Goal: Task Accomplishment & Management: Complete application form

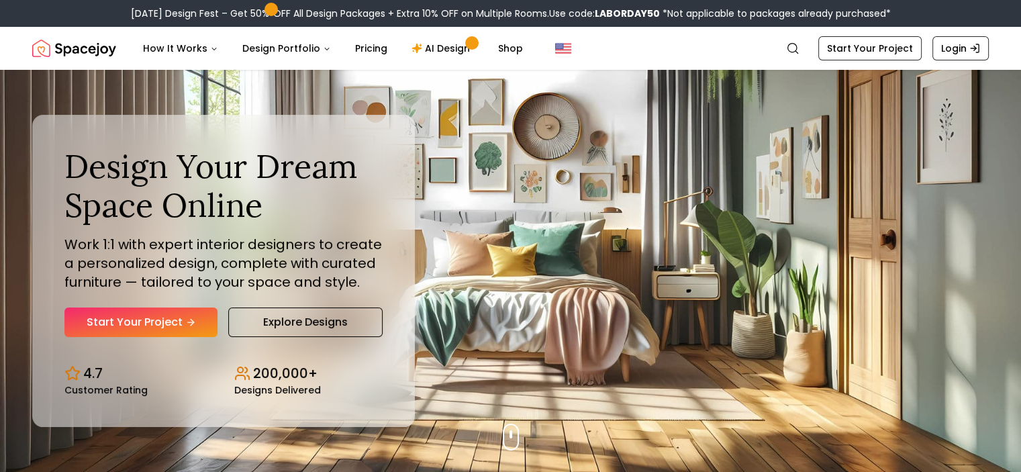
click at [522, 437] on div "Design Your Dream Space Online Work 1:1 with expert interior designers to creat…" at bounding box center [510, 271] width 1021 height 402
click at [883, 57] on link "Start Your Project" at bounding box center [869, 48] width 103 height 24
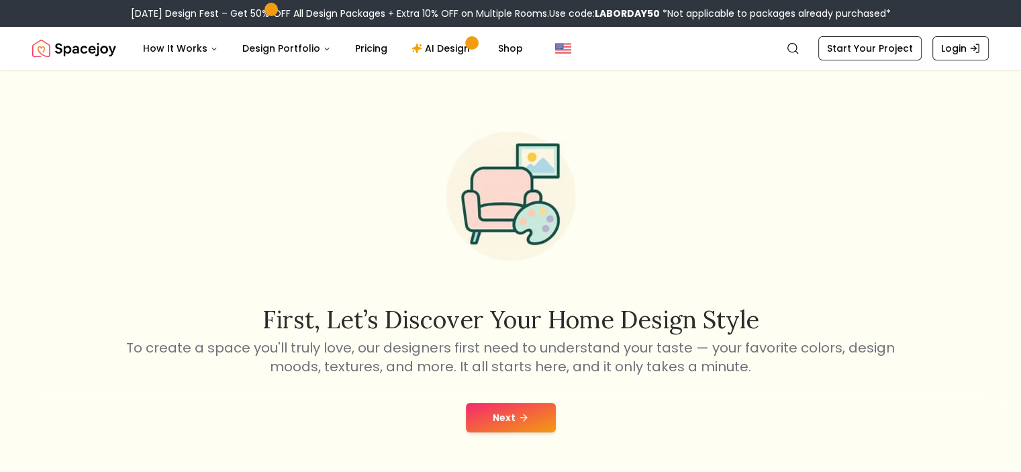
click at [534, 424] on button "Next" at bounding box center [511, 418] width 90 height 30
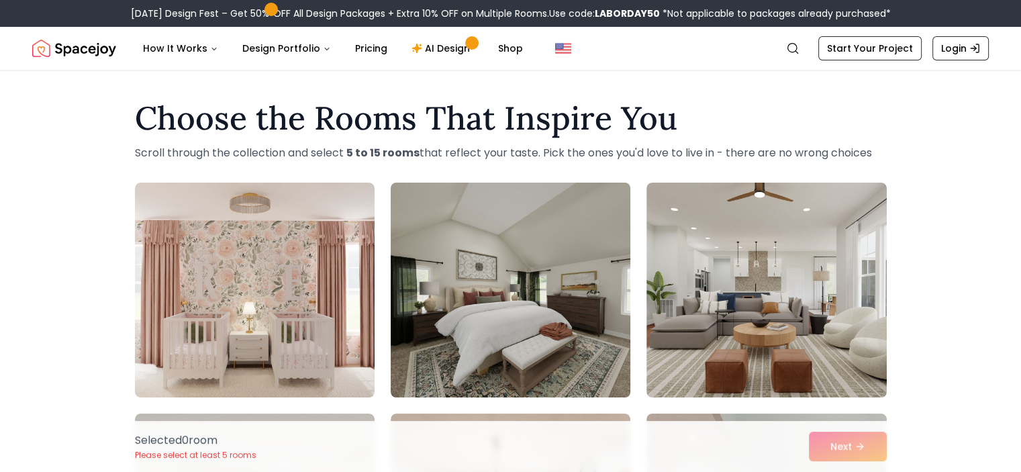
click at [552, 320] on img at bounding box center [511, 290] width 252 height 226
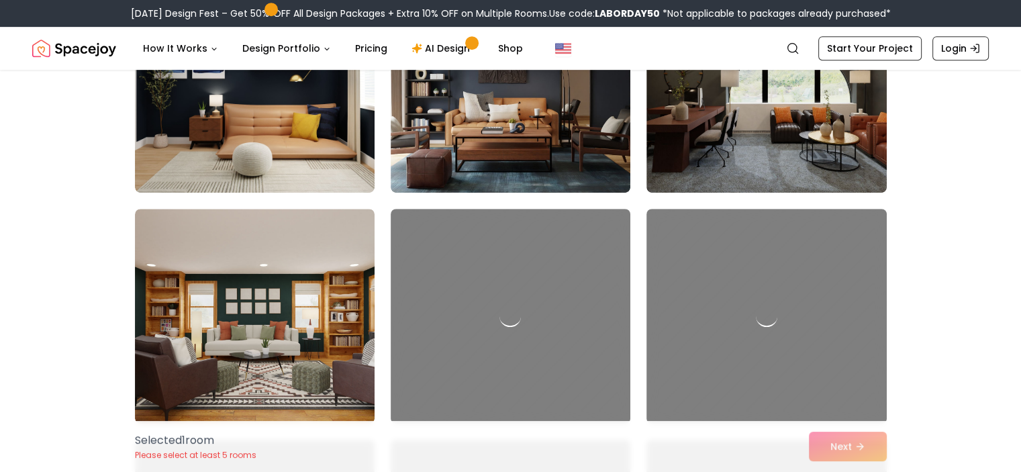
scroll to position [671, 0]
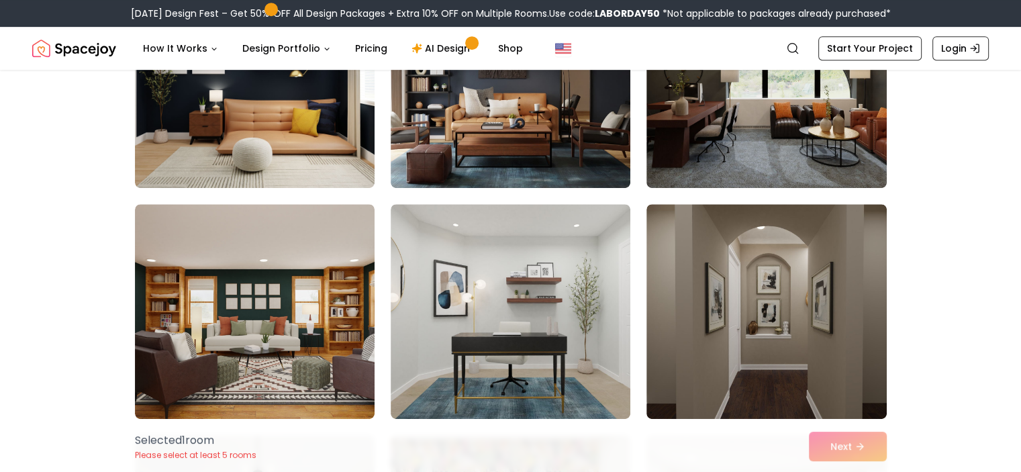
click at [854, 444] on div "Selected 1 room Please select at least 5 rooms Next" at bounding box center [510, 446] width 773 height 51
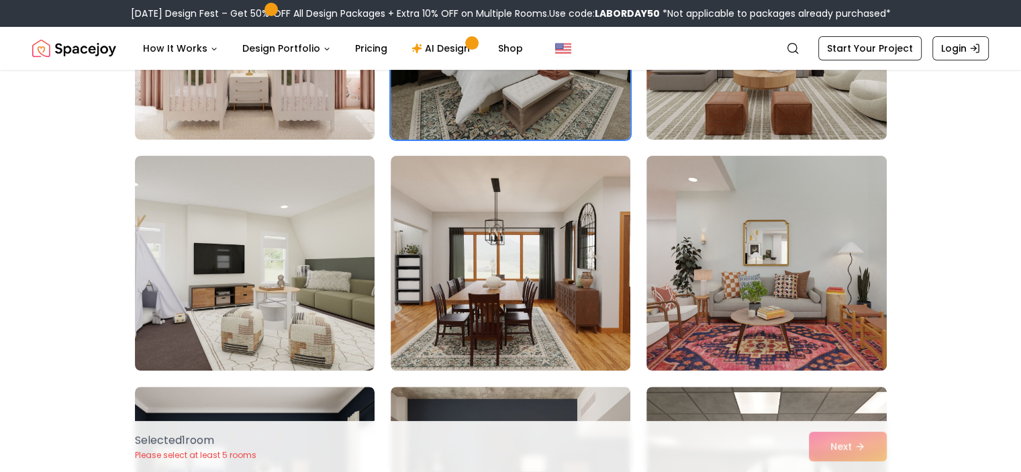
scroll to position [0, 0]
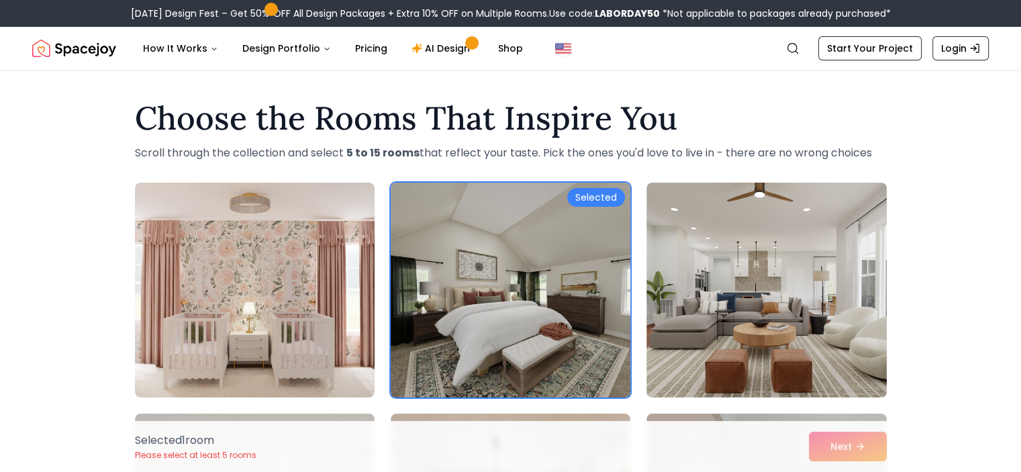
click at [593, 198] on div "Selected" at bounding box center [596, 197] width 58 height 19
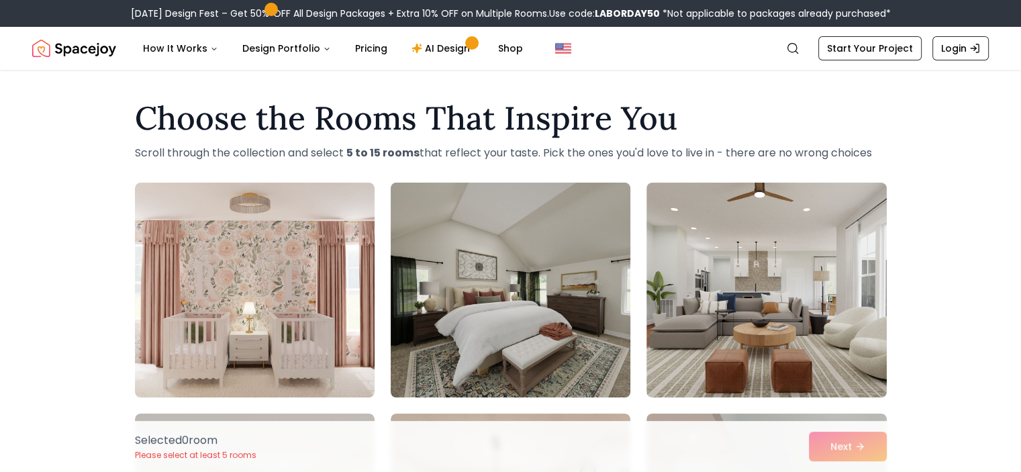
click at [597, 340] on img at bounding box center [511, 290] width 252 height 226
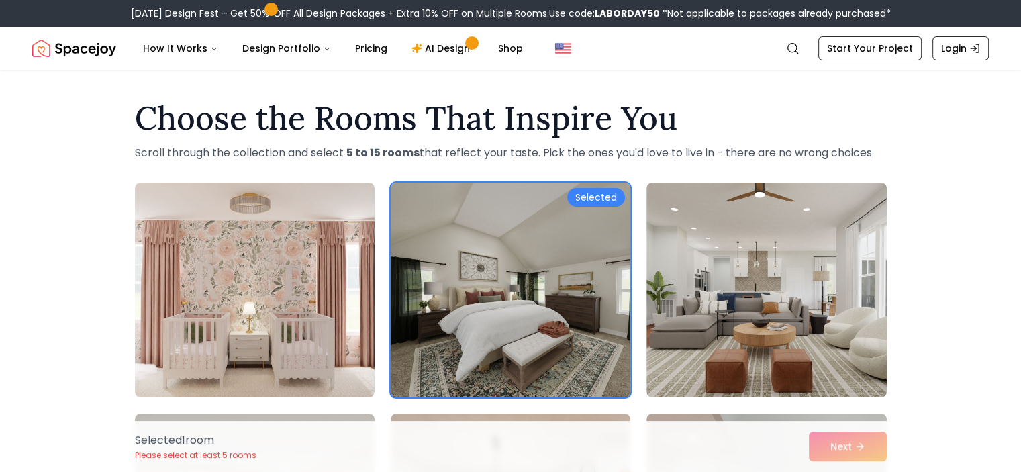
click at [832, 448] on div "Selected 1 room Please select at least 5 rooms Next" at bounding box center [510, 446] width 773 height 51
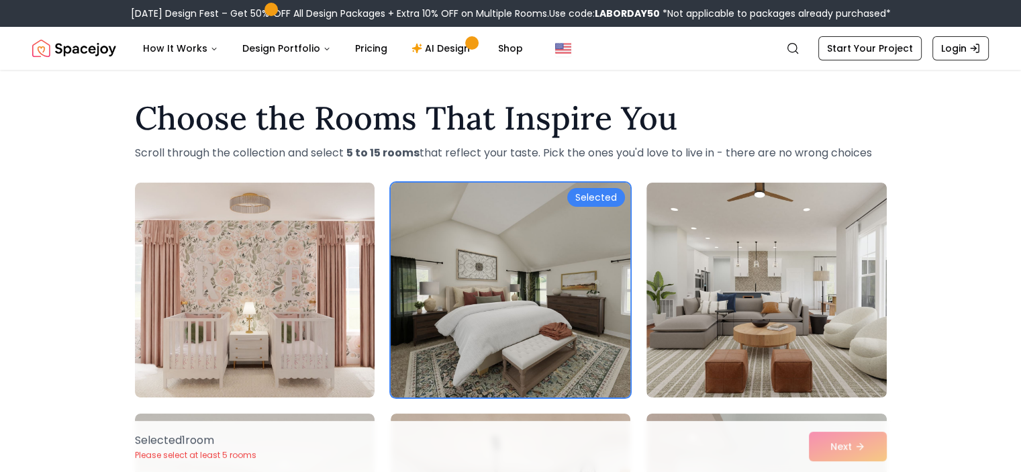
click at [571, 279] on img at bounding box center [511, 290] width 252 height 226
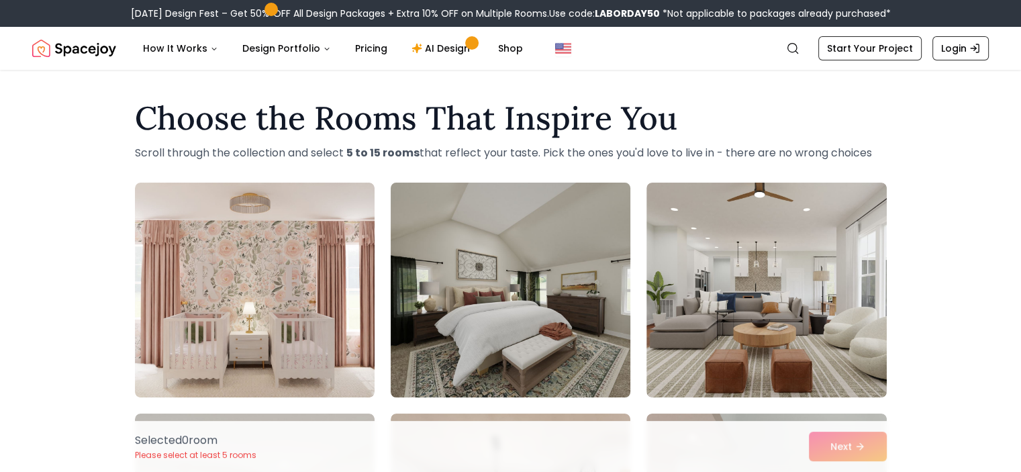
click at [571, 279] on img at bounding box center [511, 290] width 252 height 226
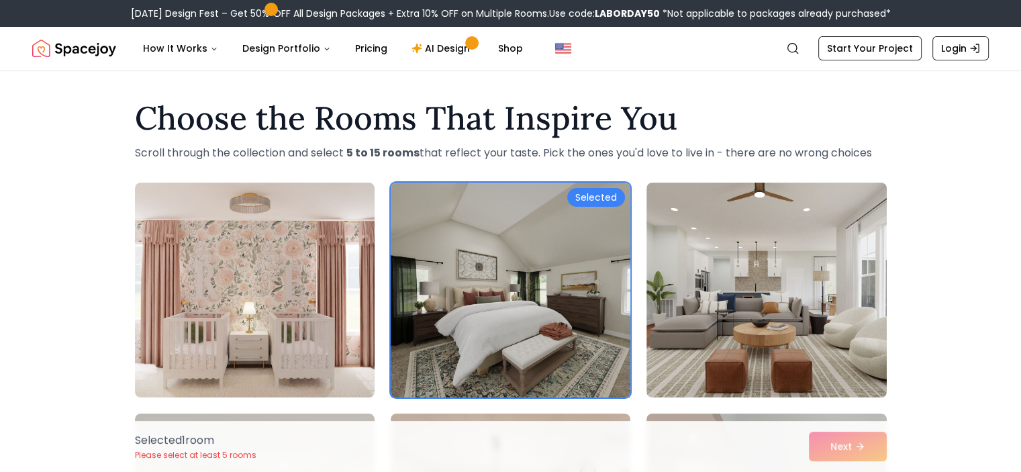
click at [571, 279] on img at bounding box center [511, 290] width 252 height 226
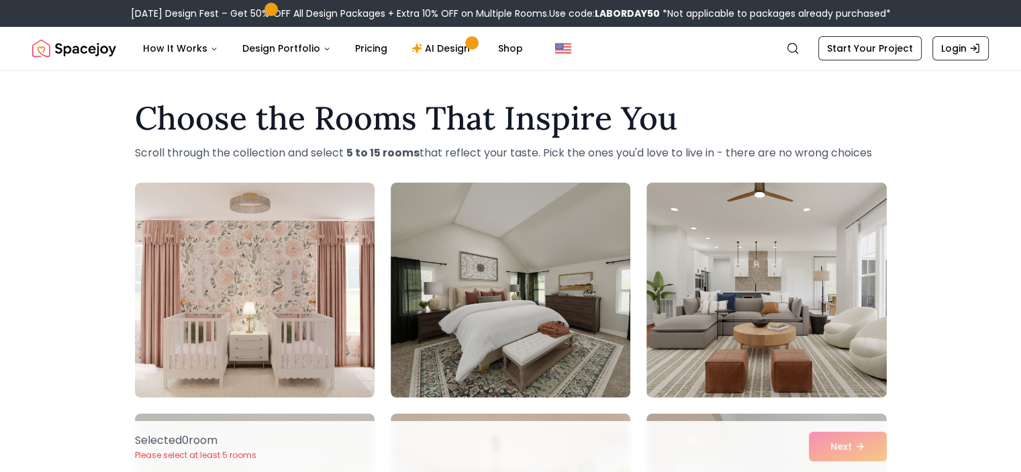
click at [870, 448] on div "Selected 0 room Please select at least 5 rooms Next" at bounding box center [510, 446] width 773 height 51
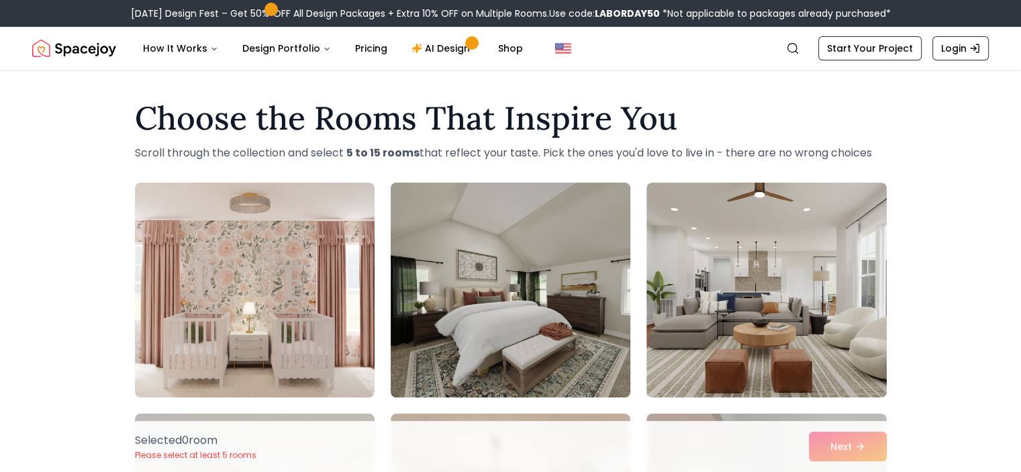
click at [552, 316] on img at bounding box center [511, 290] width 252 height 226
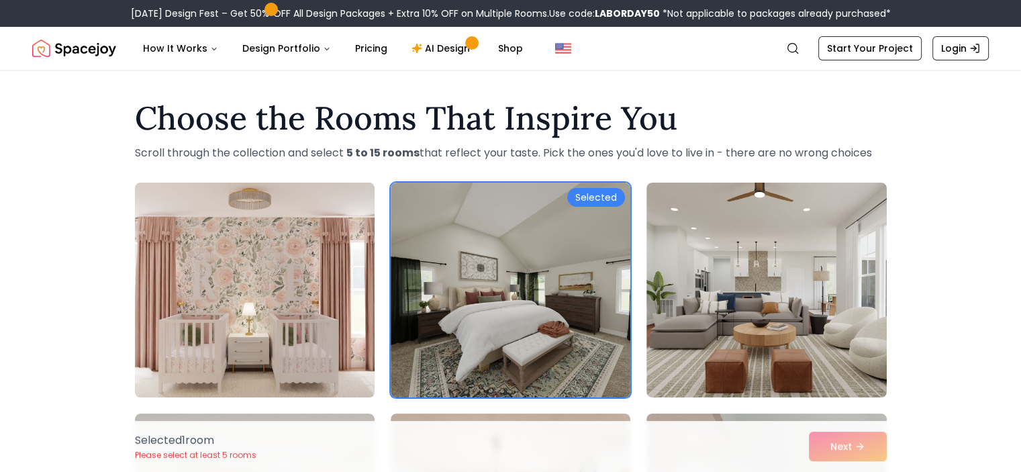
click at [287, 321] on img at bounding box center [255, 290] width 252 height 226
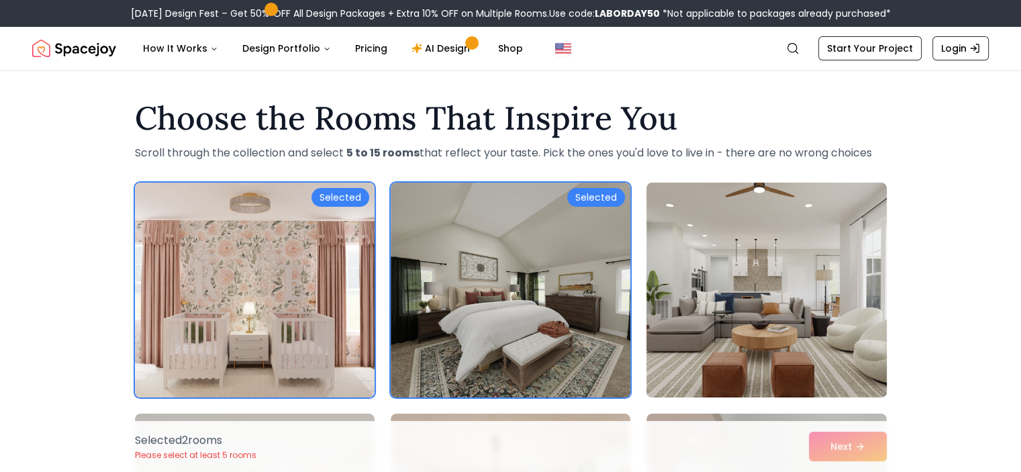
click at [720, 316] on img at bounding box center [766, 290] width 252 height 226
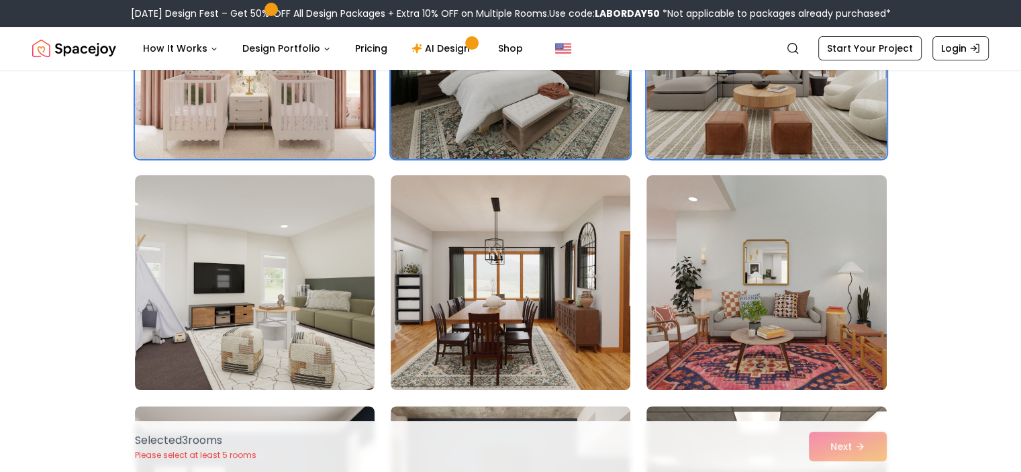
scroll to position [242, 0]
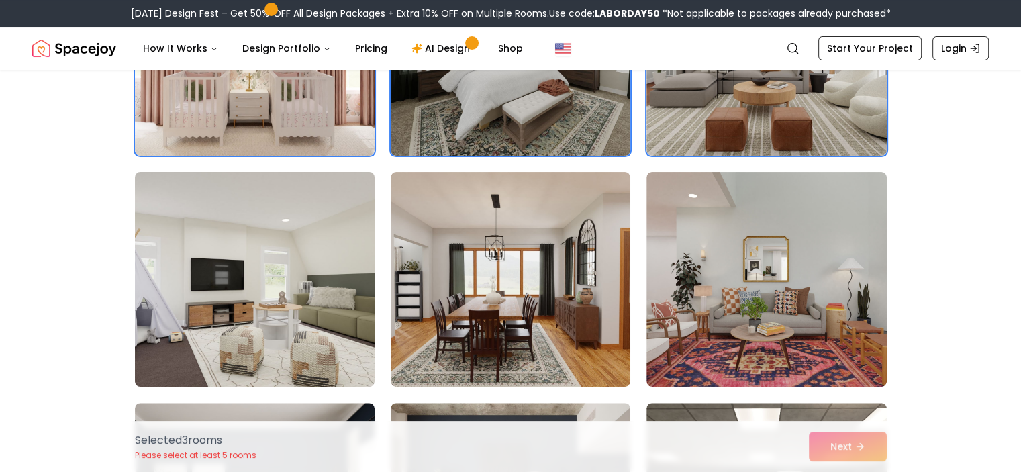
click at [340, 296] on img at bounding box center [255, 279] width 252 height 226
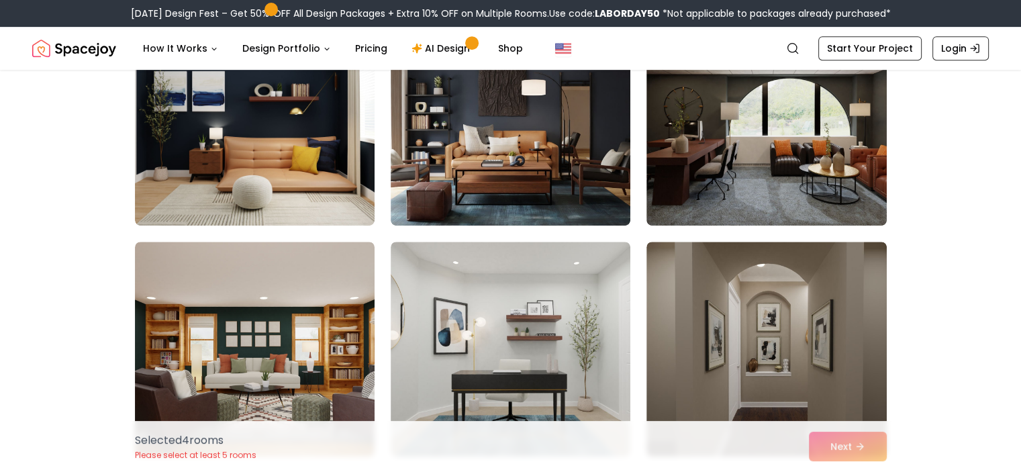
scroll to position [644, 0]
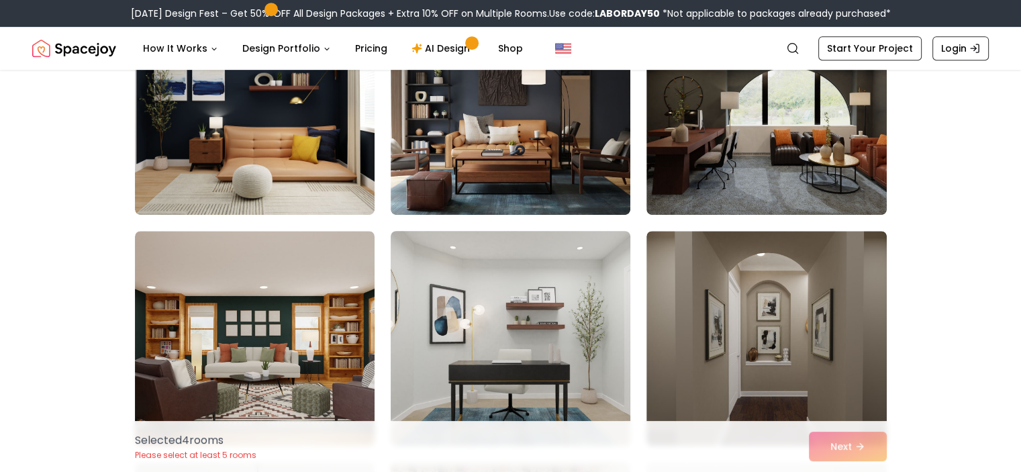
click at [470, 346] on img at bounding box center [511, 339] width 252 height 226
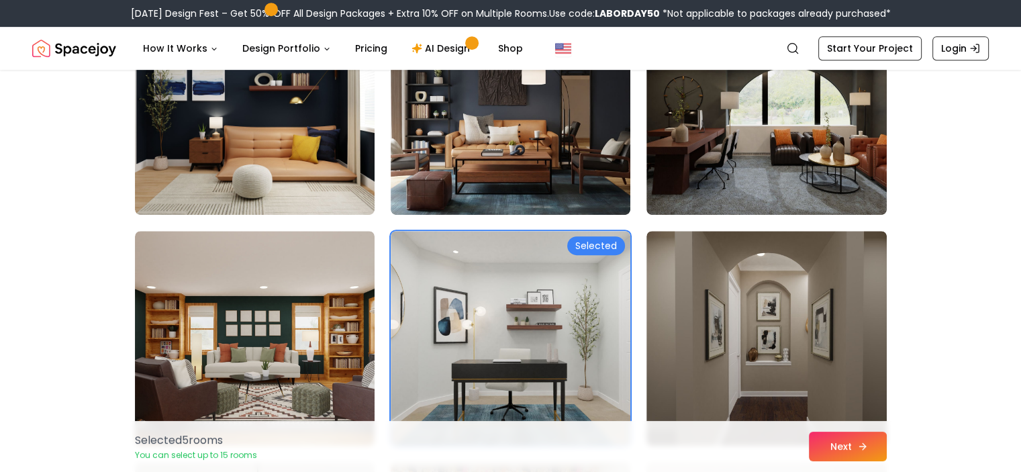
click at [834, 446] on button "Next" at bounding box center [848, 447] width 78 height 30
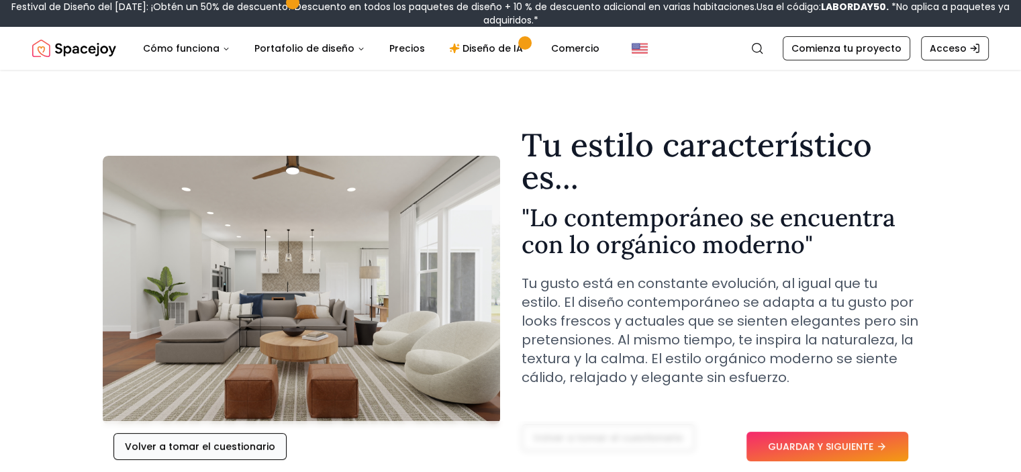
click at [173, 440] on font "Volver a tomar el cuestionario" at bounding box center [200, 446] width 150 height 13
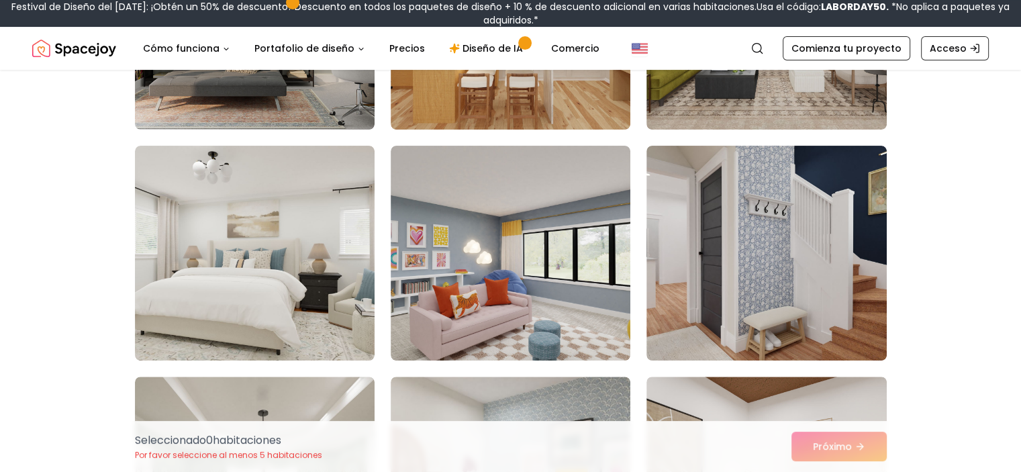
scroll to position [269, 0]
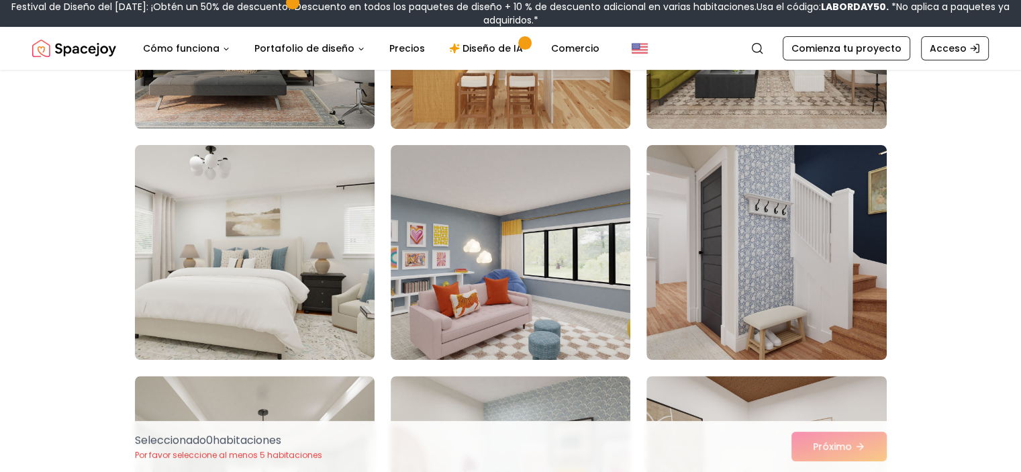
click at [307, 294] on img at bounding box center [255, 253] width 252 height 226
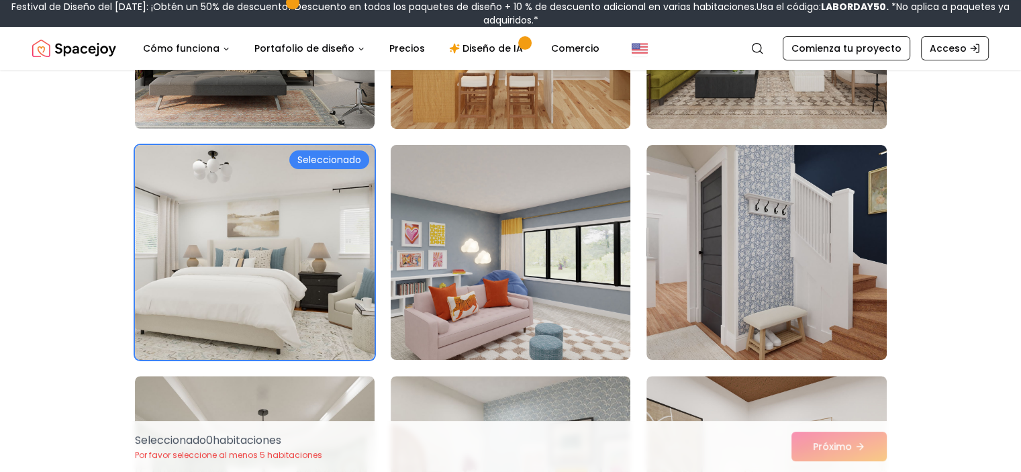
click at [538, 314] on img at bounding box center [511, 253] width 252 height 226
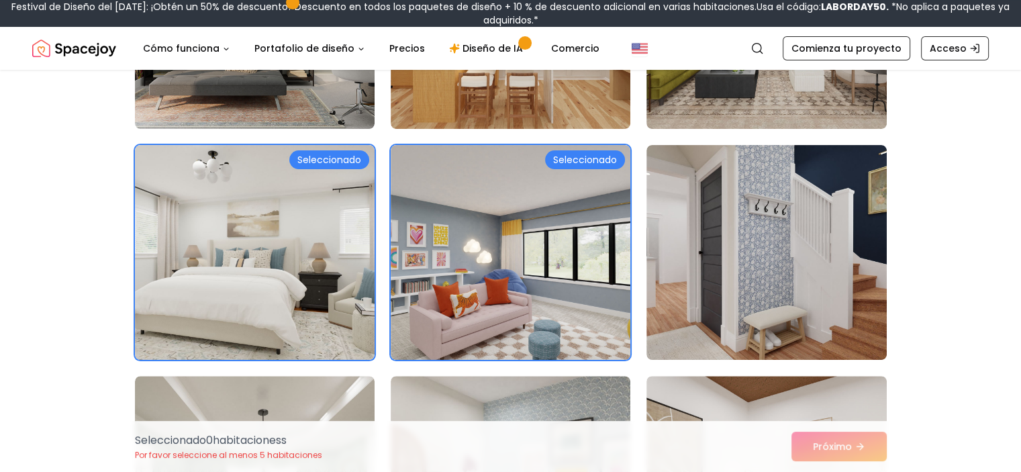
click at [832, 450] on div "Seleccionado 0 habitaciones s Por favor seleccione al menos 5 habitaciones Próx…" at bounding box center [510, 446] width 773 height 51
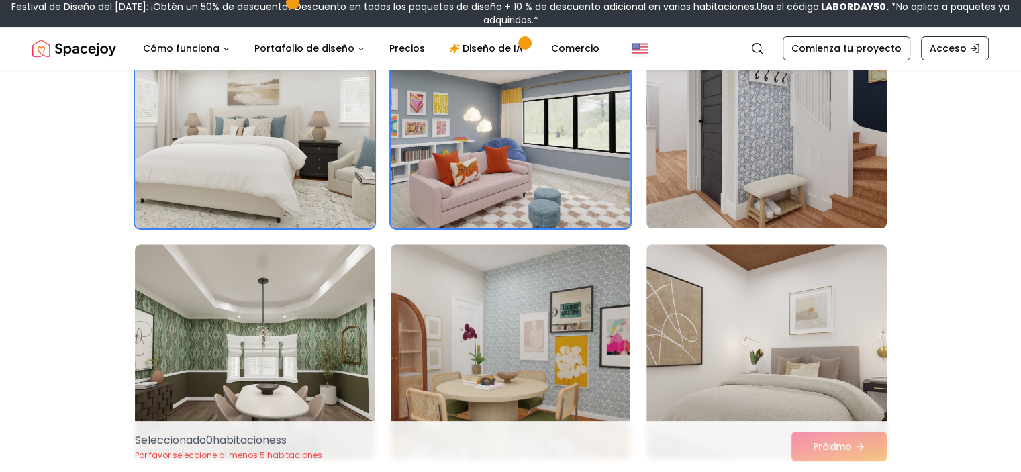
scroll to position [403, 0]
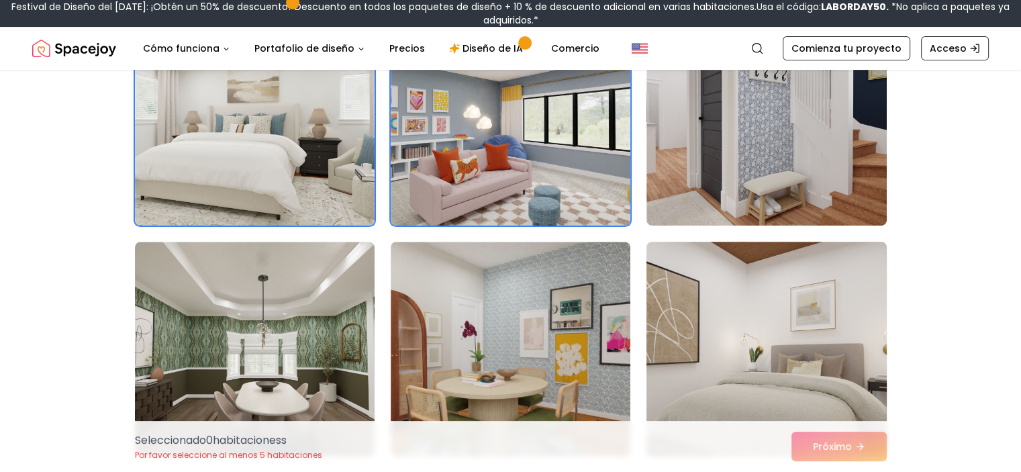
click at [738, 332] on img at bounding box center [766, 349] width 252 height 226
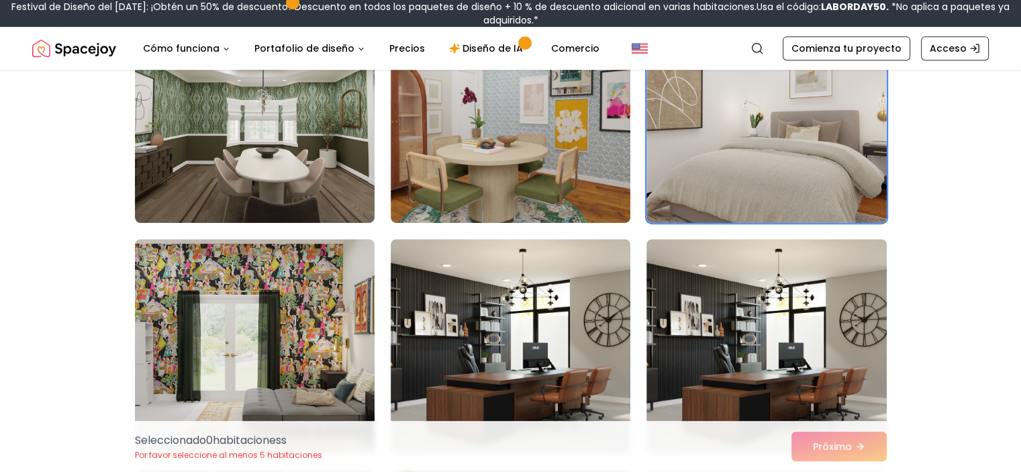
scroll to position [1050, 0]
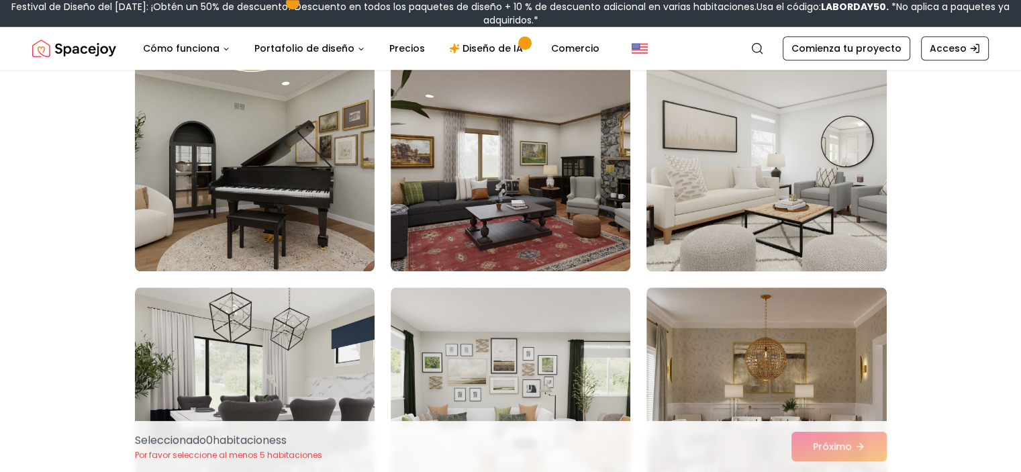
click at [802, 184] on img at bounding box center [766, 164] width 252 height 226
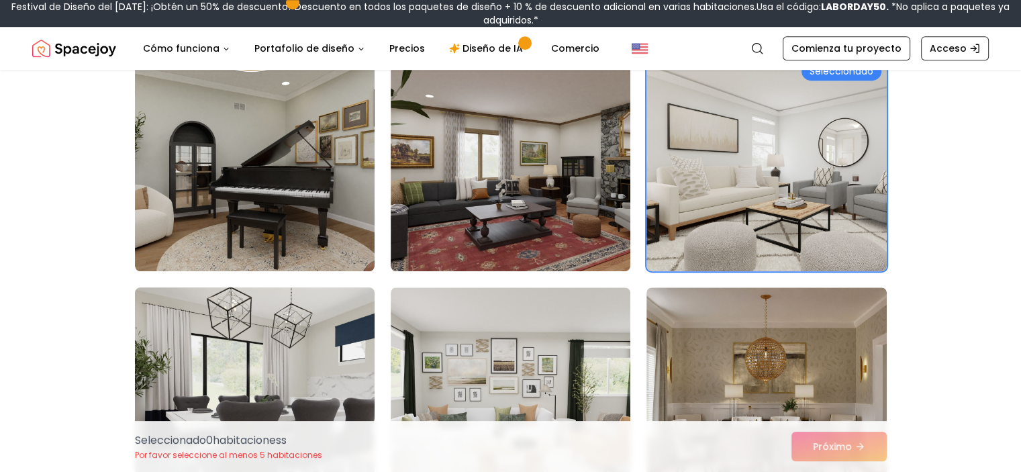
click at [334, 373] on img at bounding box center [255, 395] width 252 height 226
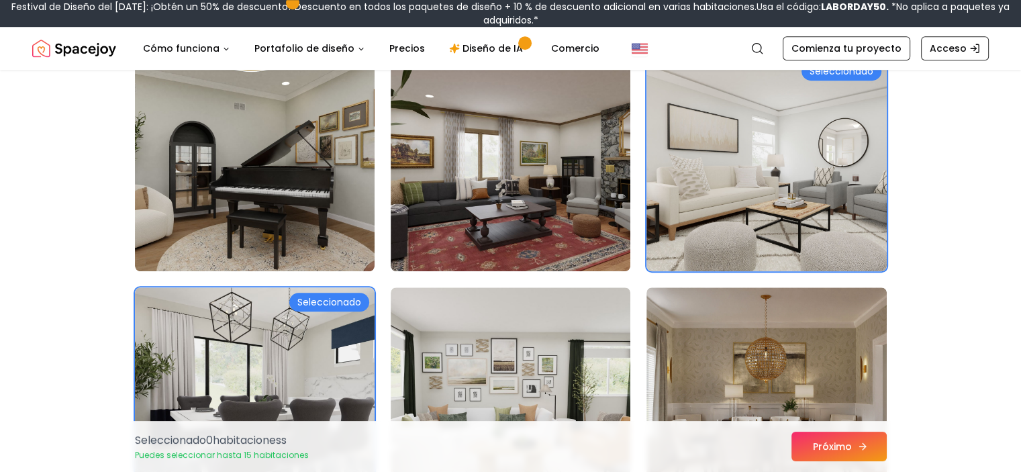
click at [830, 450] on font "Próximo" at bounding box center [832, 446] width 39 height 13
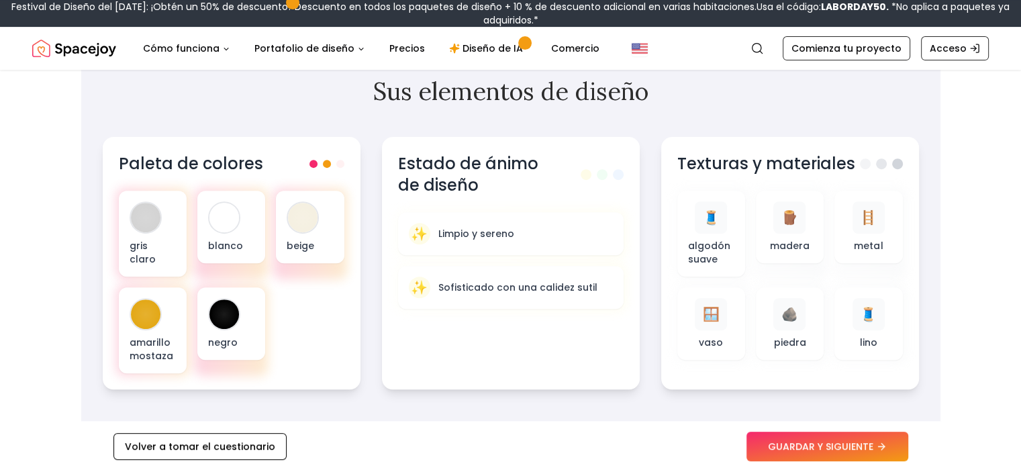
scroll to position [483, 0]
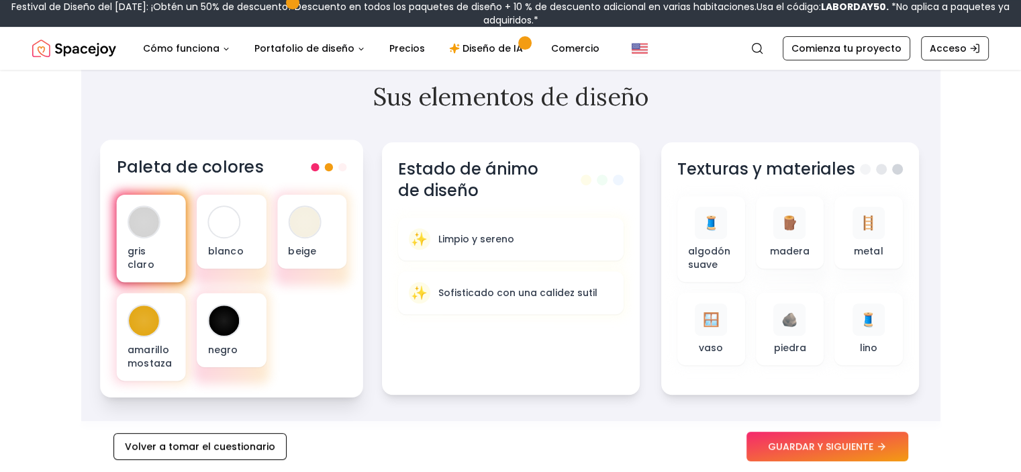
click at [147, 240] on div "gris claro" at bounding box center [150, 239] width 69 height 88
click at [156, 238] on div "gris claro" at bounding box center [150, 239] width 69 height 88
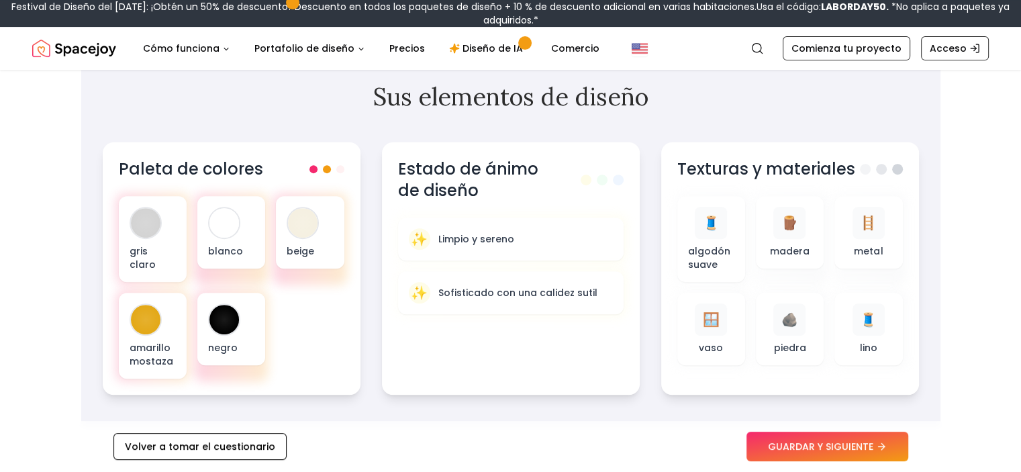
click at [85, 218] on section "Sus elementos de diseño Paleta de colores gris claro blanco beige amarillo most…" at bounding box center [510, 239] width 859 height 376
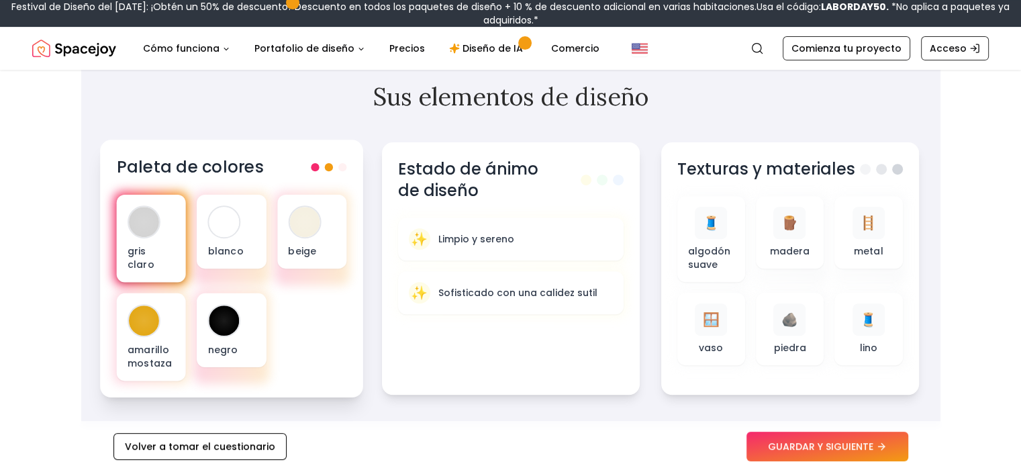
click at [146, 218] on div at bounding box center [144, 222] width 30 height 30
click at [130, 236] on div "gris claro" at bounding box center [150, 239] width 69 height 88
